Goal: Register for event/course

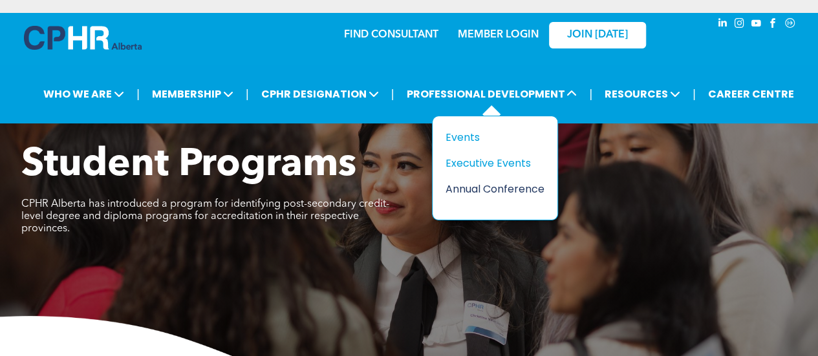
click at [502, 182] on div "Annual Conference" at bounding box center [490, 189] width 89 height 16
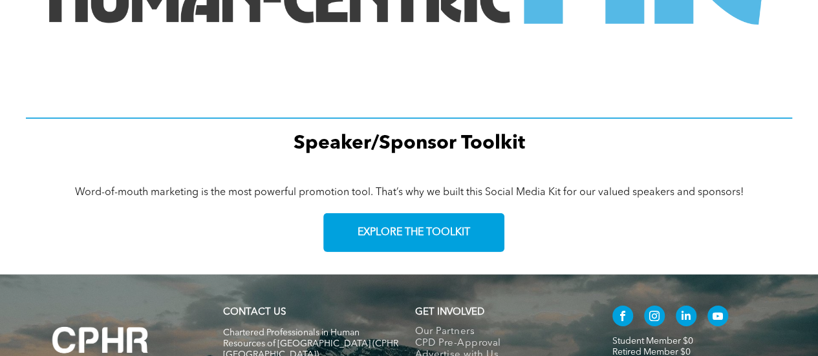
scroll to position [2005, 0]
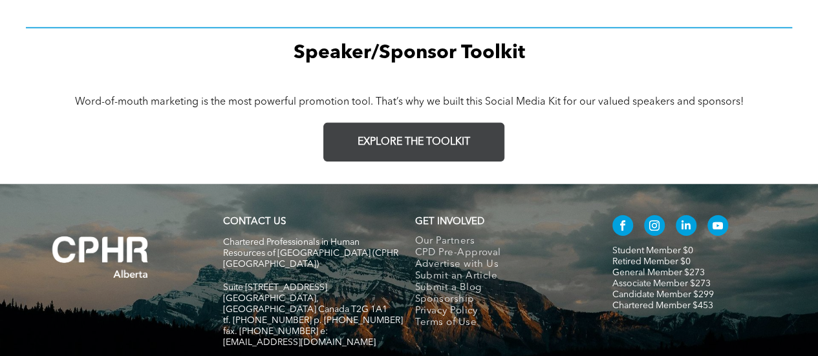
click at [449, 145] on span "EXPLORE THE TOOLKIT" at bounding box center [414, 142] width 113 height 12
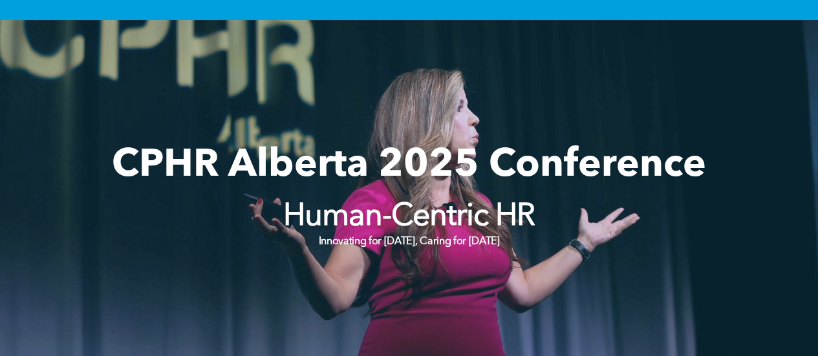
scroll to position [129, 0]
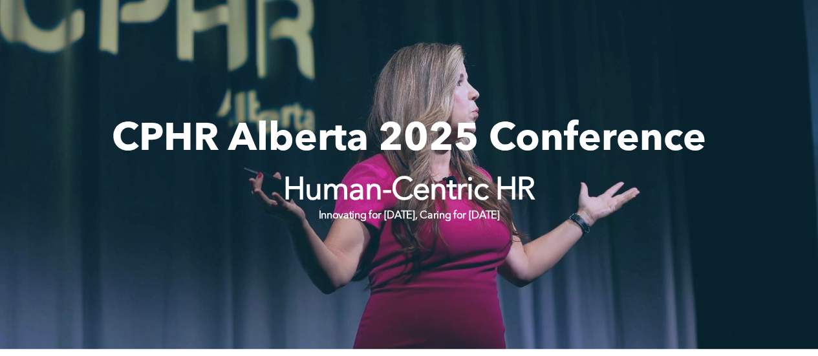
click at [576, 121] on span "CPHR Alberta 2025 Conference" at bounding box center [409, 140] width 594 height 39
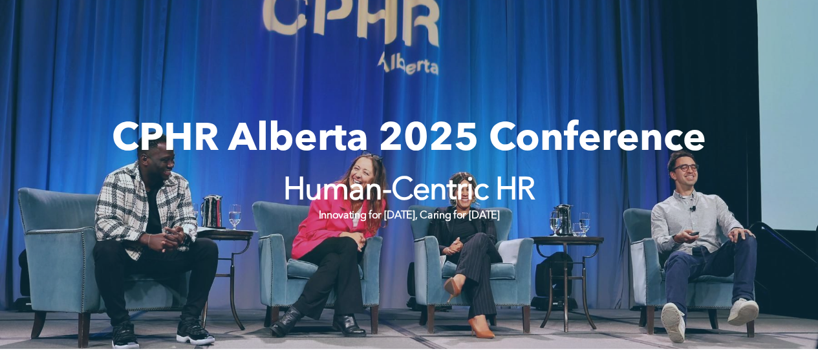
click at [572, 128] on span "CPHR Alberta 2025 Conference" at bounding box center [409, 140] width 594 height 39
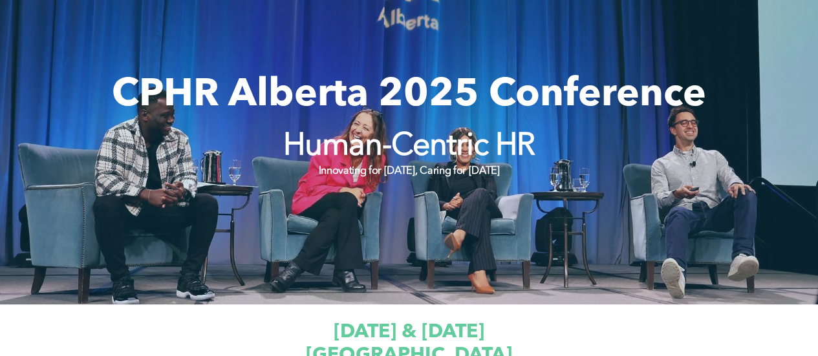
scroll to position [194, 0]
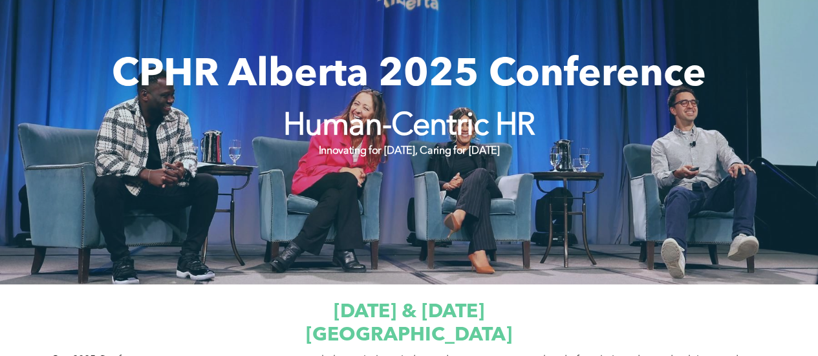
click at [587, 86] on span "CPHR Alberta 2025 Conference" at bounding box center [409, 75] width 594 height 39
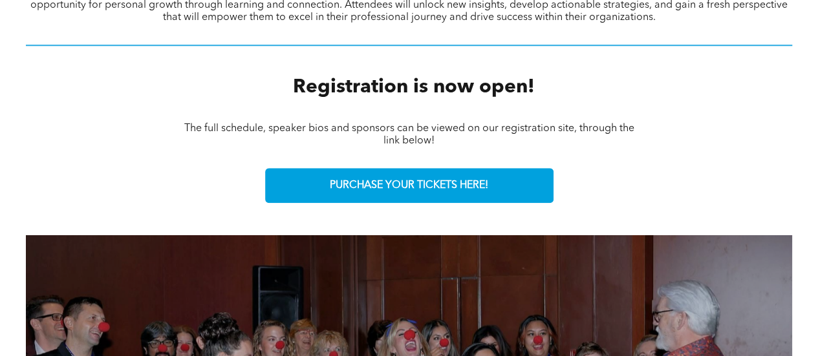
scroll to position [582, 0]
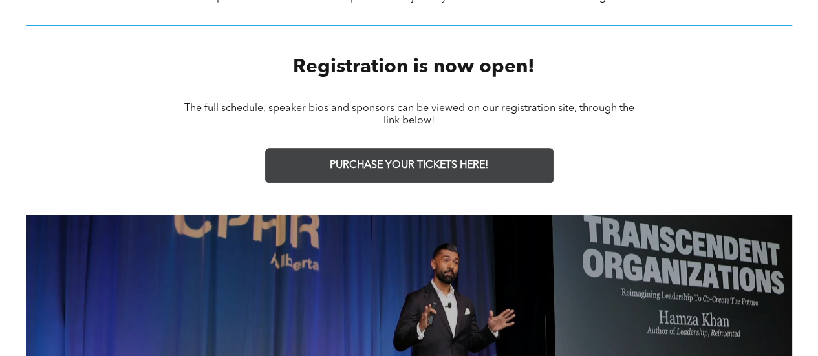
click at [475, 168] on span "PURCHASE YOUR TICKETS HERE!" at bounding box center [409, 166] width 158 height 12
